Goal: Transaction & Acquisition: Download file/media

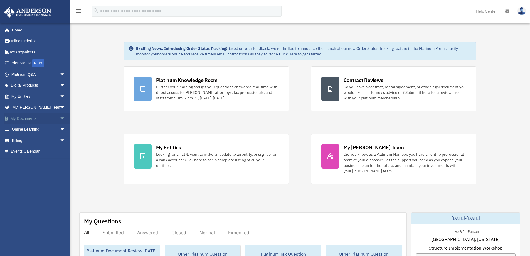
click at [29, 118] on link "My Documents arrow_drop_down" at bounding box center [39, 118] width 70 height 11
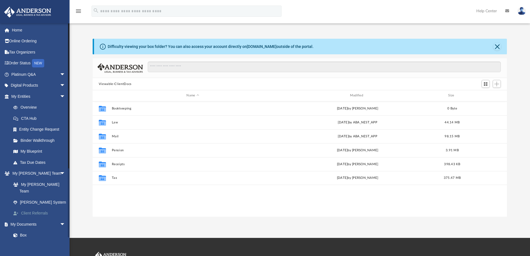
scroll to position [122, 410]
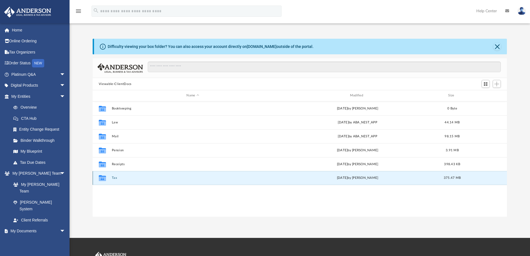
click at [114, 177] on button "Tax" at bounding box center [193, 178] width 162 height 4
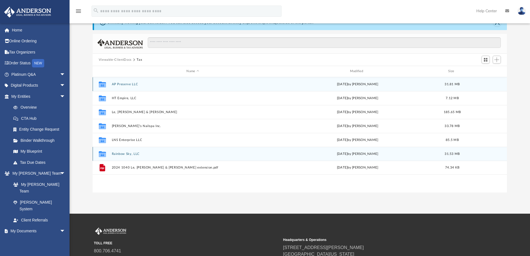
scroll to position [0, 0]
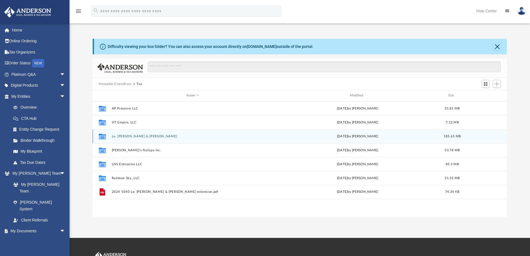
click at [129, 137] on button "Le, Diep & Nguyen, Son" at bounding box center [193, 136] width 162 height 4
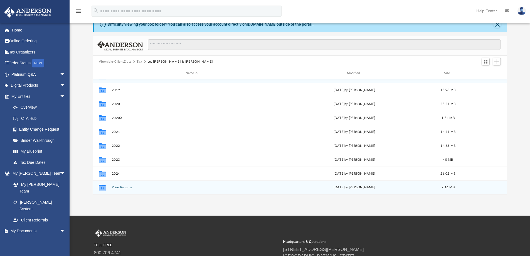
scroll to position [56, 0]
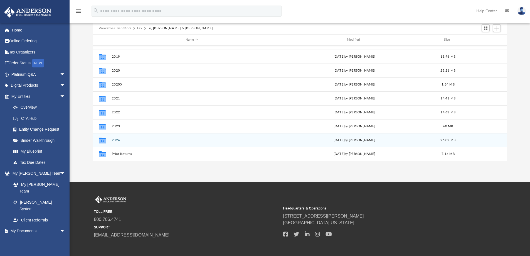
click at [116, 139] on button "2024" at bounding box center [192, 140] width 160 height 4
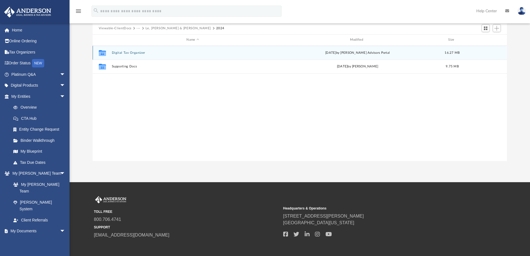
scroll to position [0, 0]
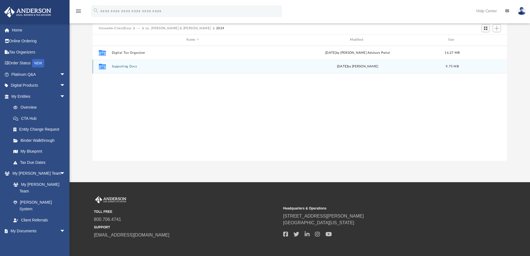
click at [128, 65] on button "Supporting Docs" at bounding box center [193, 67] width 162 height 4
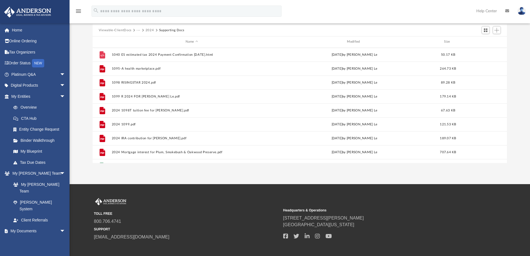
click at [150, 30] on button "2024" at bounding box center [150, 30] width 9 height 5
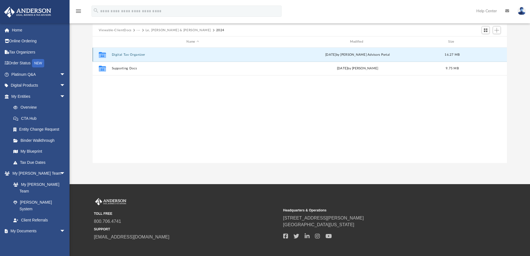
click at [121, 54] on button "Digital Tax Organizer" at bounding box center [193, 55] width 162 height 4
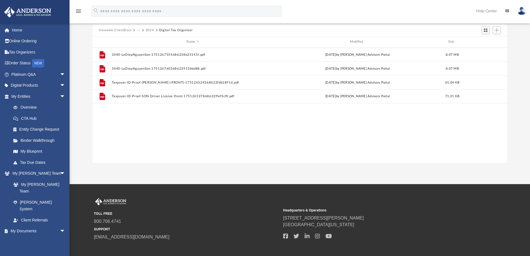
click at [117, 30] on button "Viewable-ClientDocs" at bounding box center [115, 30] width 33 height 5
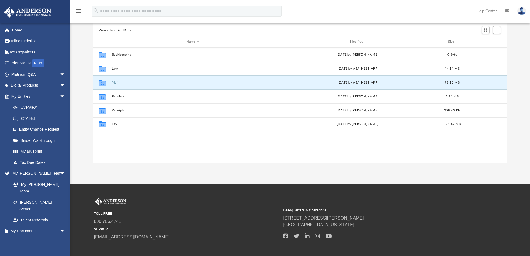
click at [116, 82] on button "Mail" at bounding box center [193, 83] width 162 height 4
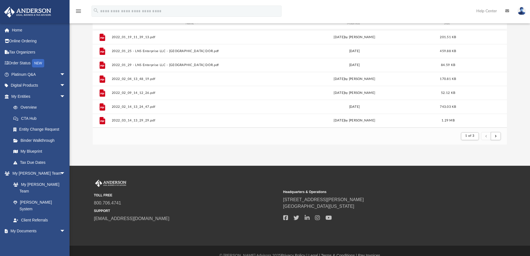
scroll to position [82, 0]
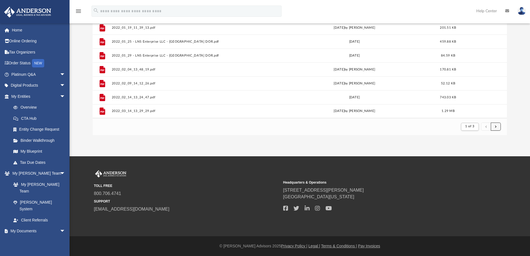
click at [497, 126] on span "submit" at bounding box center [496, 126] width 2 height 3
click at [496, 126] on span "submit" at bounding box center [496, 126] width 2 height 3
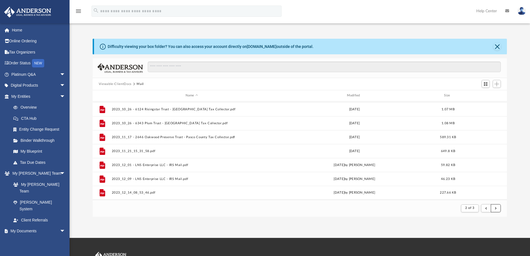
scroll to position [598, 0]
click at [497, 207] on span "submit" at bounding box center [496, 208] width 2 height 3
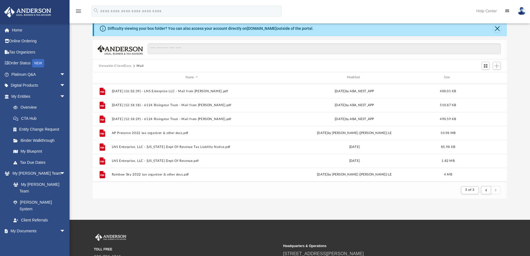
scroll to position [28, 0]
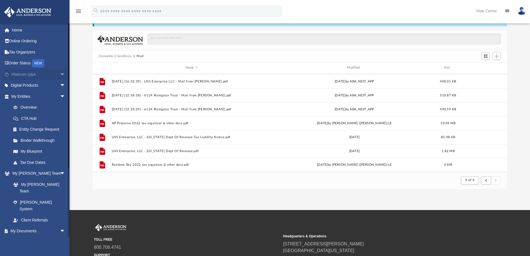
click at [32, 73] on link "Platinum Q&A arrow_drop_down" at bounding box center [39, 74] width 70 height 11
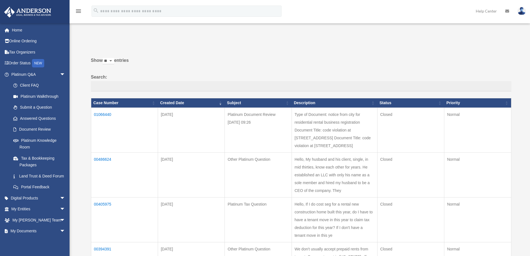
click at [102, 114] on td "01066440" at bounding box center [124, 129] width 67 height 45
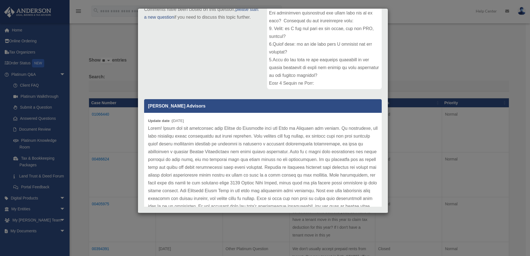
click at [427, 57] on div "Case Detail × Platinum Document Review [DATE] 09:26 Case Number 01066440 Create…" at bounding box center [265, 128] width 530 height 256
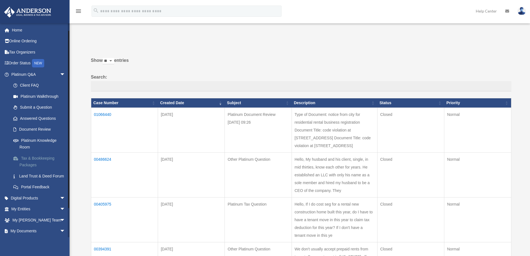
scroll to position [40, 0]
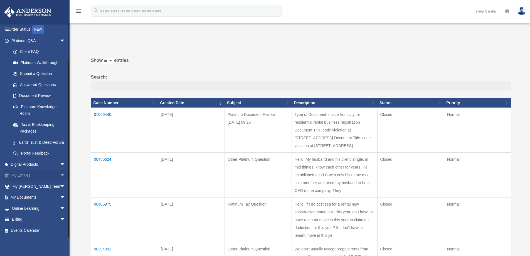
click at [24, 176] on link "My Entities arrow_drop_down" at bounding box center [39, 175] width 70 height 11
click at [60, 175] on span "arrow_drop_down" at bounding box center [65, 175] width 11 height 11
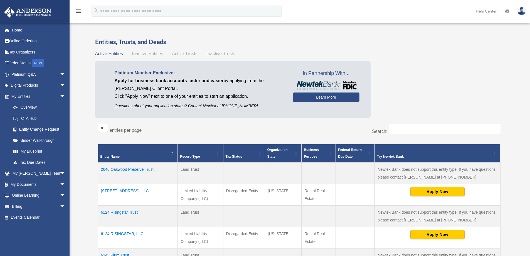
scroll to position [83, 0]
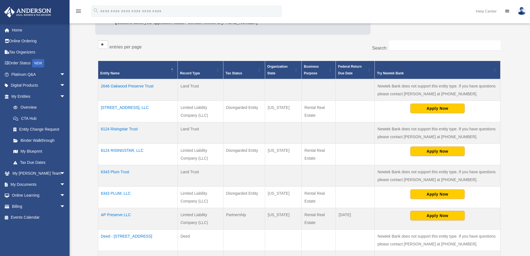
click at [118, 128] on td "6124 Risingstar Trust" at bounding box center [138, 132] width 80 height 21
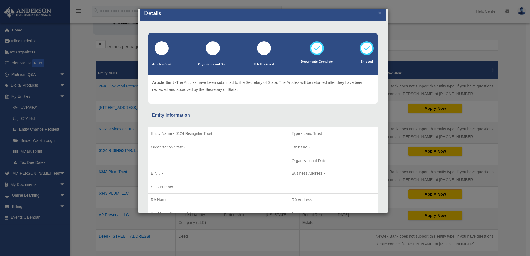
scroll to position [0, 0]
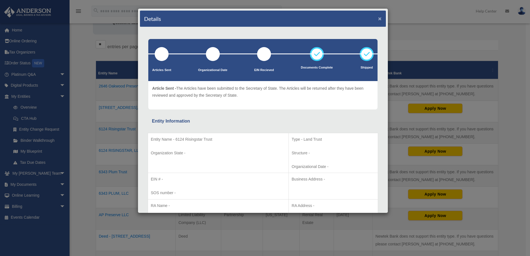
click at [378, 18] on button "×" at bounding box center [380, 19] width 4 height 6
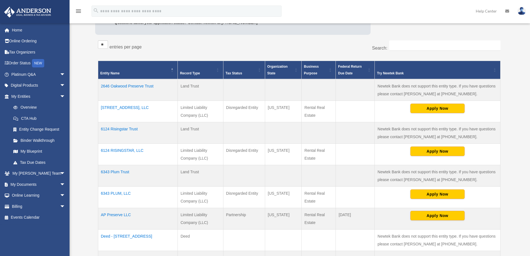
click at [132, 150] on td "6124 RISINGSTAR, LLC" at bounding box center [138, 154] width 80 height 21
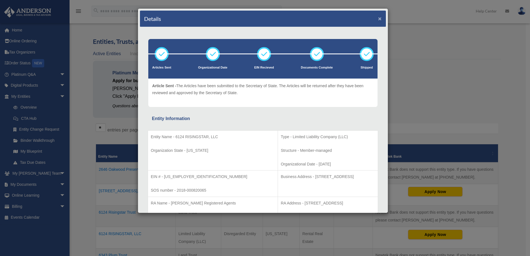
click at [378, 18] on button "×" at bounding box center [380, 19] width 4 height 6
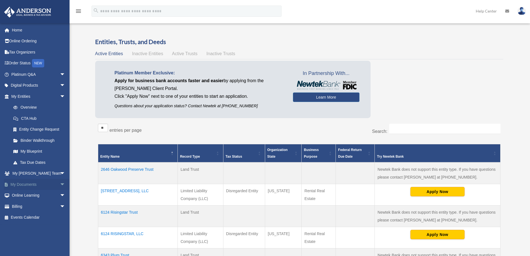
click at [26, 183] on link "My Documents arrow_drop_down" at bounding box center [39, 184] width 70 height 11
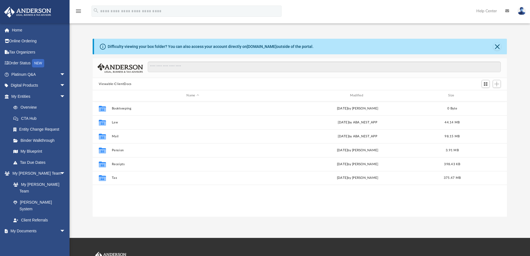
scroll to position [122, 410]
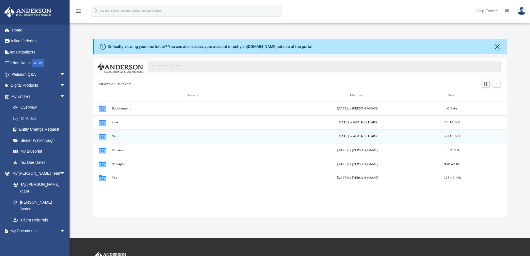
click at [115, 136] on button "Mail" at bounding box center [193, 136] width 162 height 4
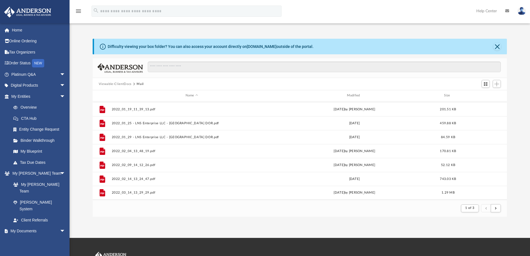
scroll to position [82, 0]
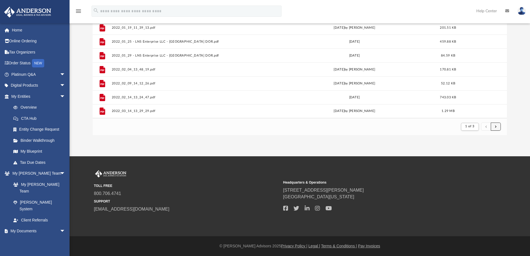
click at [496, 127] on span "submit" at bounding box center [496, 126] width 2 height 3
click at [496, 126] on span "submit" at bounding box center [496, 126] width 2 height 3
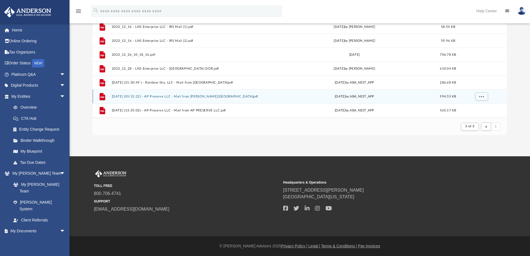
scroll to position [28, 0]
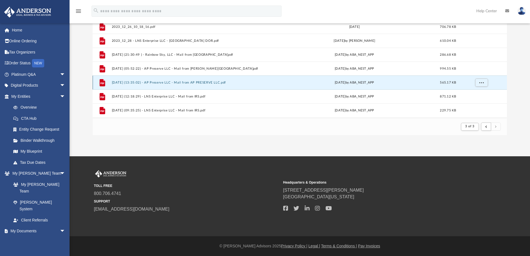
click at [196, 82] on button "2024.07.18 (13:35:02) - AP Preserve LLC - Mail from AP PRESERVE LLC.pdf" at bounding box center [192, 83] width 160 height 4
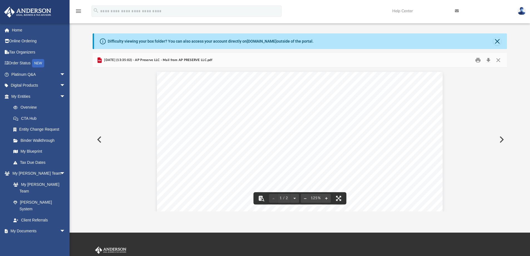
scroll to position [0, 0]
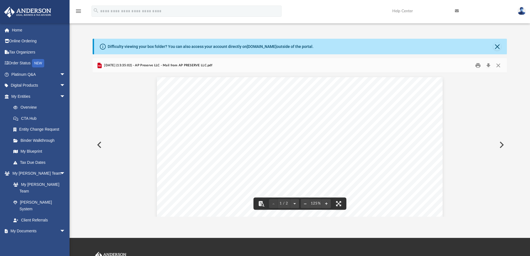
click at [502, 143] on button "Preview" at bounding box center [501, 145] width 12 height 16
click at [498, 65] on button "Close" at bounding box center [499, 65] width 10 height 9
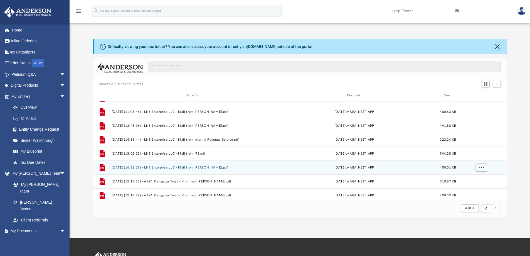
scroll to position [418, 0]
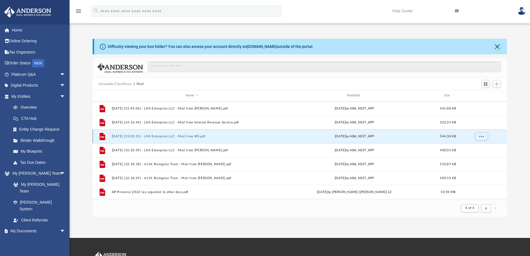
click at [174, 137] on button "2025.07.16 (13:02:25) - LNS Enterprise LLC - Mail from IRS.pdf" at bounding box center [192, 136] width 160 height 4
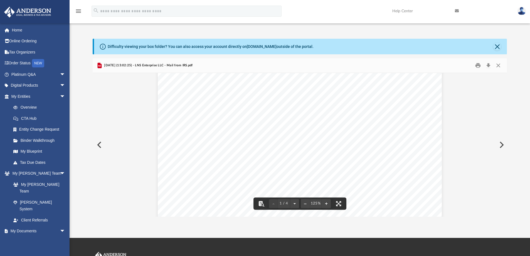
scroll to position [84, 0]
click at [500, 63] on button "Close" at bounding box center [499, 65] width 10 height 9
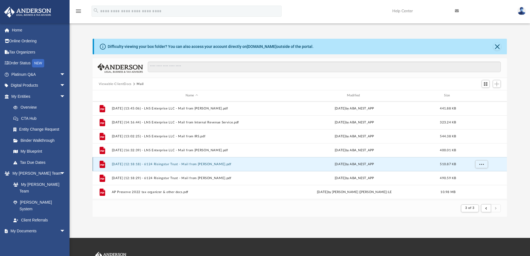
click at [168, 164] on button "2025.08.01 (12:18:18) - 6124 Risingstar Trust - Mail from John Marquez.pdf" at bounding box center [192, 164] width 160 height 4
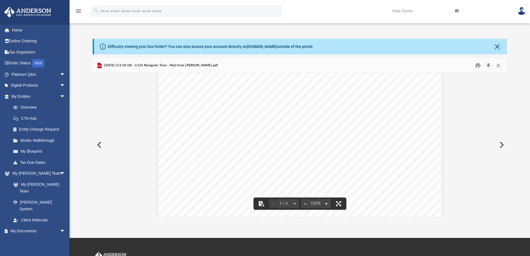
scroll to position [139, 0]
click at [489, 65] on button "Download" at bounding box center [489, 65] width 10 height 9
click at [522, 11] on img at bounding box center [522, 11] width 8 height 8
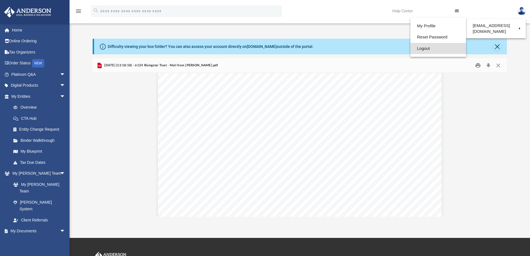
click at [423, 48] on link "Logout" at bounding box center [439, 48] width 56 height 11
